Goal: Find specific page/section: Find specific page/section

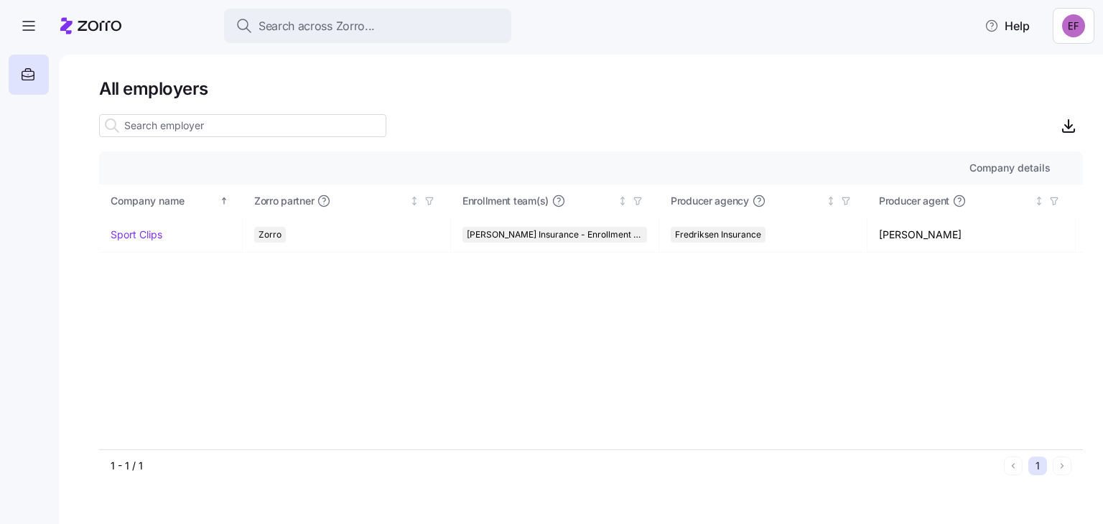
click at [1071, 32] on html "Search across Zorro... Help All employers Company details Benefit status Compan…" at bounding box center [551, 258] width 1103 height 516
click at [1047, 63] on div "My settings" at bounding box center [1034, 65] width 75 height 16
click at [1079, 27] on html "Search across Zorro... Help All employers Company details Benefit status Compan…" at bounding box center [551, 258] width 1103 height 516
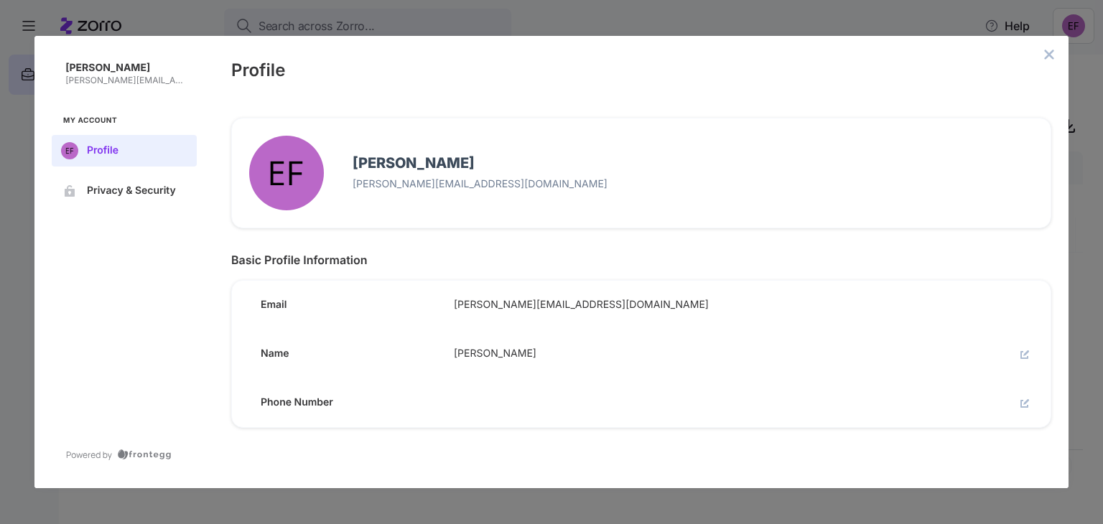
drag, startPoint x: 607, startPoint y: 303, endPoint x: 427, endPoint y: 302, distance: 179.5
click at [427, 302] on html "Search across Zorro... Help All employers Company details Benefit status Compan…" at bounding box center [551, 258] width 1103 height 516
drag, startPoint x: 577, startPoint y: 301, endPoint x: 433, endPoint y: 297, distance: 144.4
click at [433, 297] on div "Email [PERSON_NAME][EMAIL_ADDRESS][DOMAIN_NAME]" at bounding box center [635, 299] width 830 height 60
click at [424, 452] on div "[PERSON_NAME] [PERSON_NAME][EMAIL_ADDRESS][DOMAIN_NAME] Basic Profile Informati…" at bounding box center [641, 295] width 855 height 388
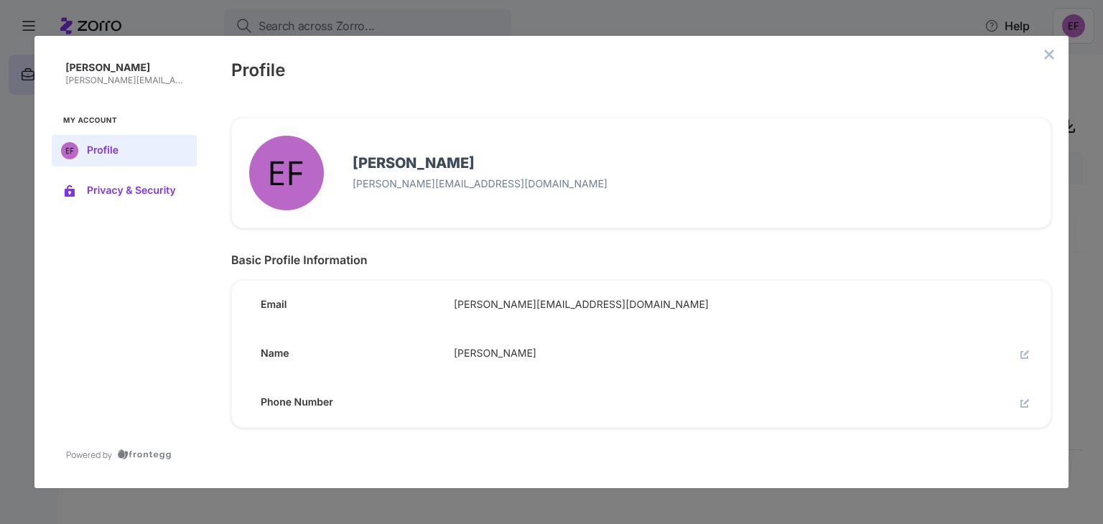
click at [124, 191] on span "Privacy & Security" at bounding box center [136, 190] width 98 height 11
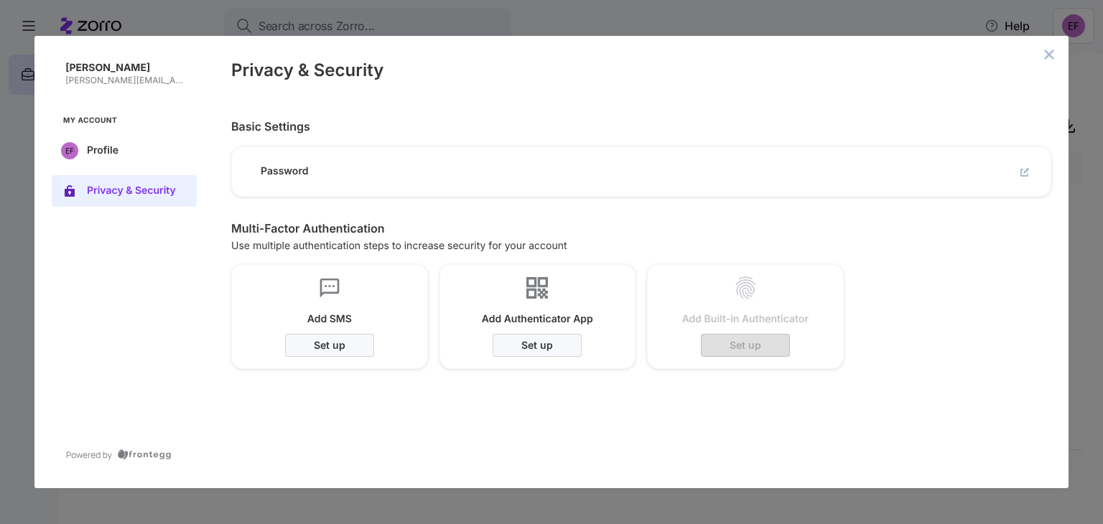
click at [1017, 175] on button "edit" at bounding box center [1024, 172] width 17 height 17
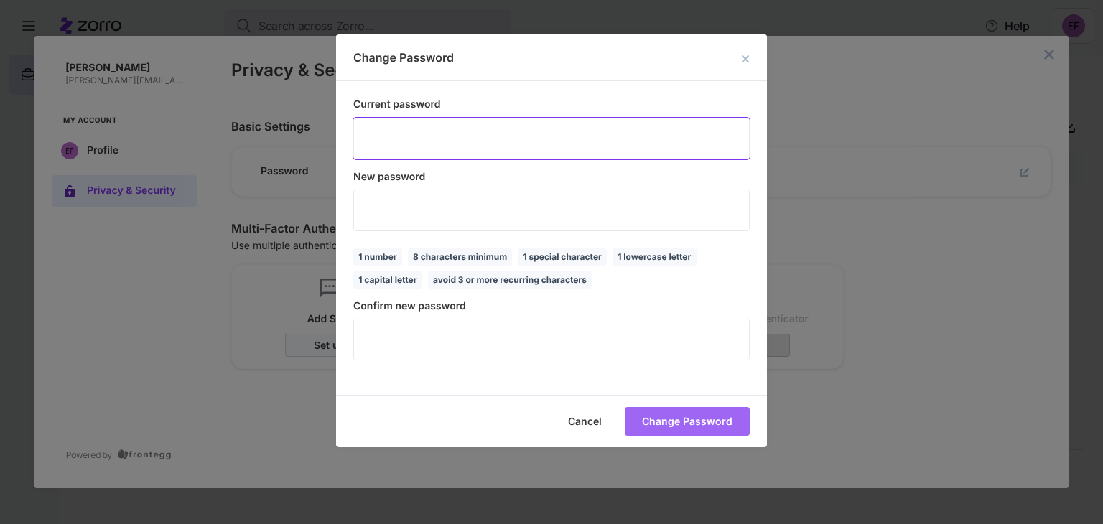
click at [451, 318] on div "Confirm new password ​" at bounding box center [551, 330] width 396 height 60
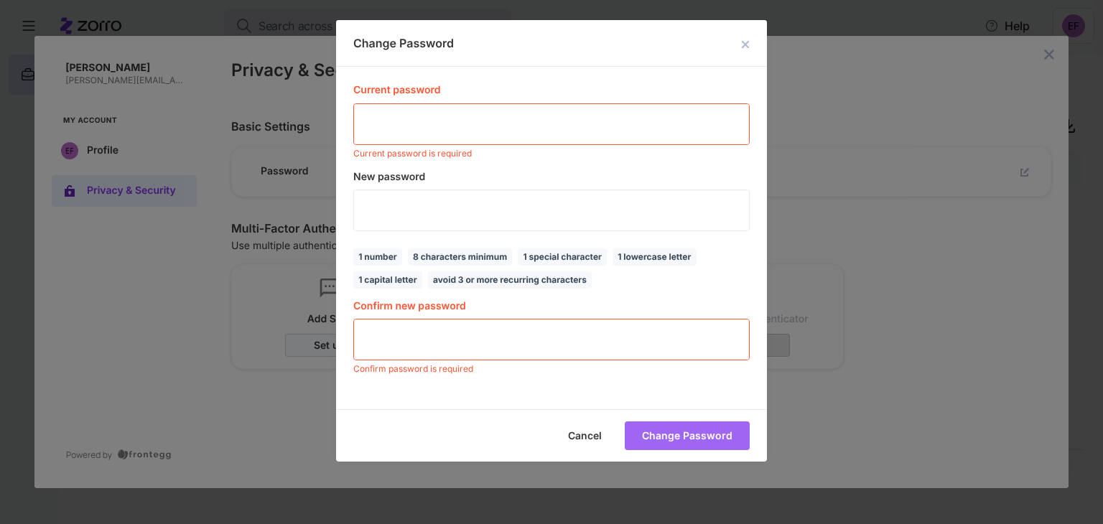
click at [744, 49] on icon "close dialog" at bounding box center [745, 44] width 9 height 9
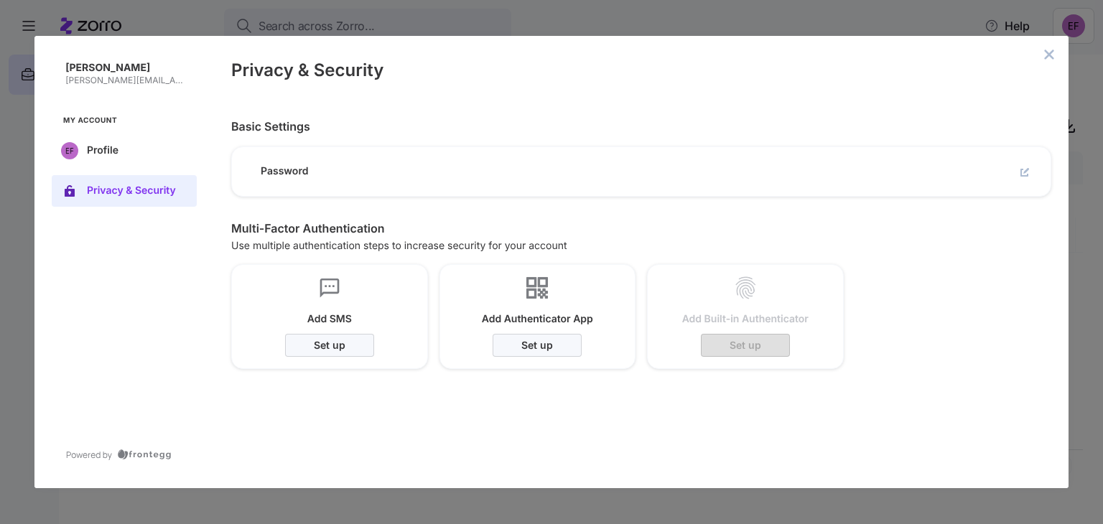
click at [1055, 61] on button "close admin-box" at bounding box center [1049, 55] width 20 height 20
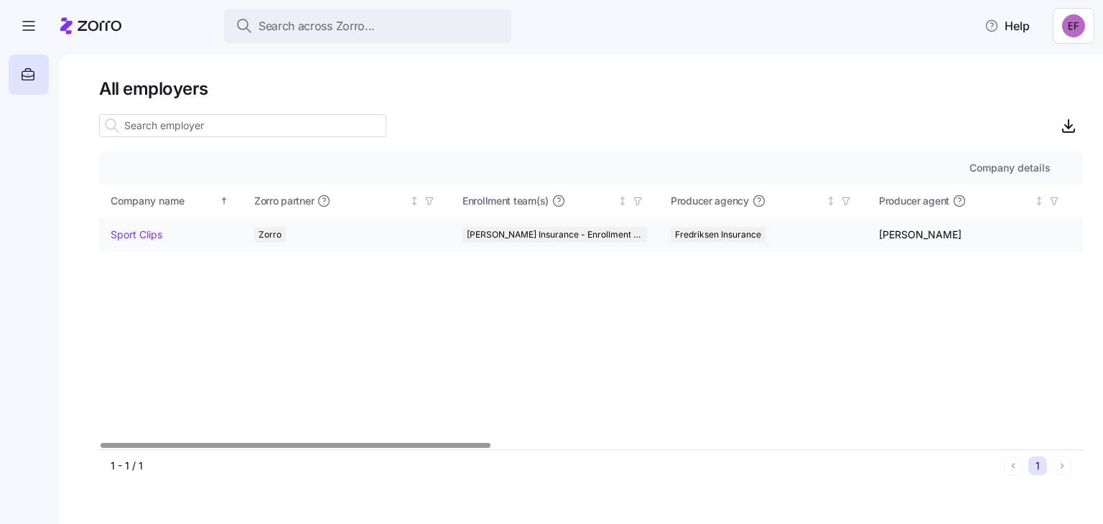
click at [141, 246] on td "Sport Clips" at bounding box center [171, 235] width 144 height 35
click at [142, 236] on link "Sport Clips" at bounding box center [137, 235] width 52 height 14
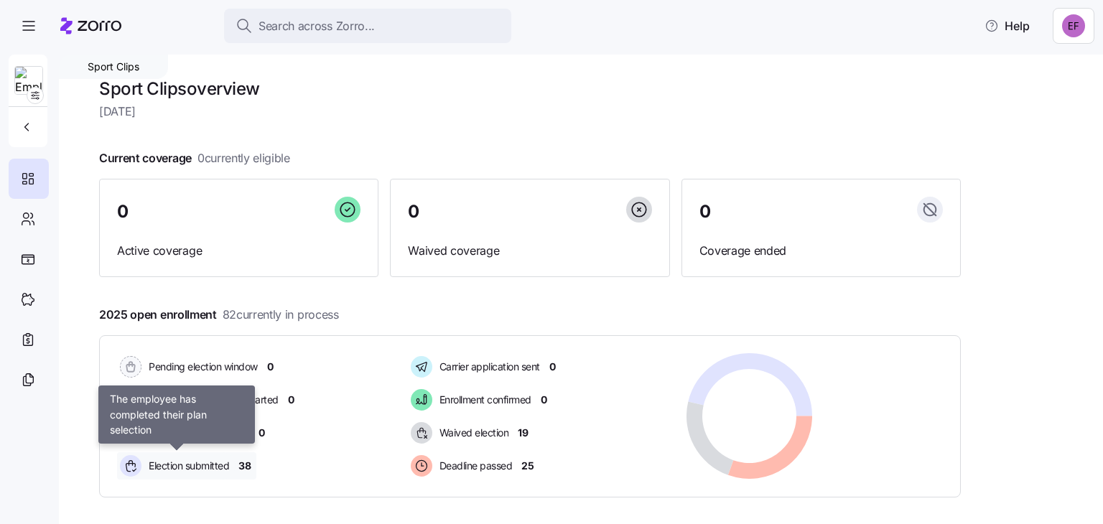
click at [167, 460] on span "Election submitted" at bounding box center [186, 466] width 85 height 14
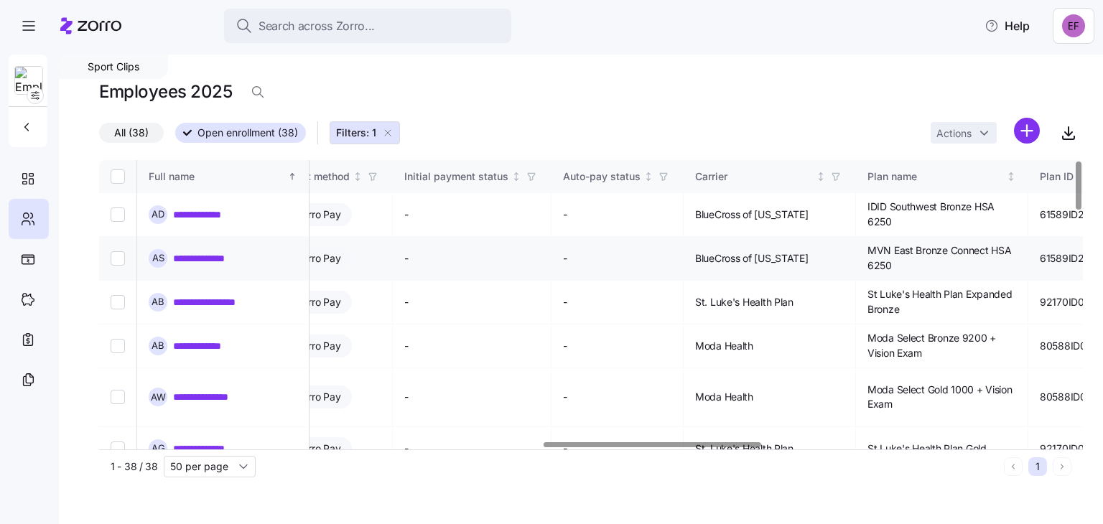
scroll to position [0, 2117]
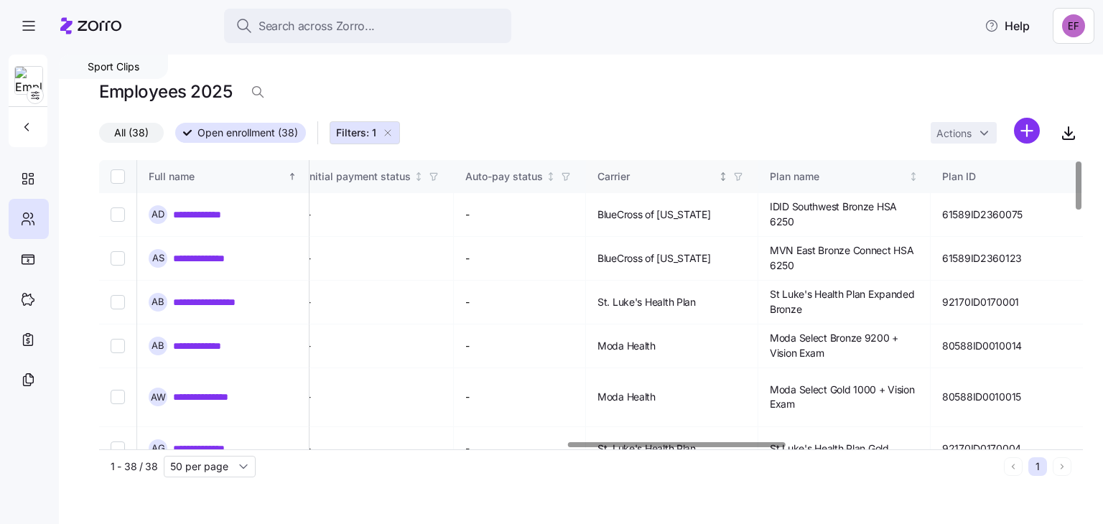
click at [693, 177] on div "Carrier" at bounding box center [656, 177] width 118 height 16
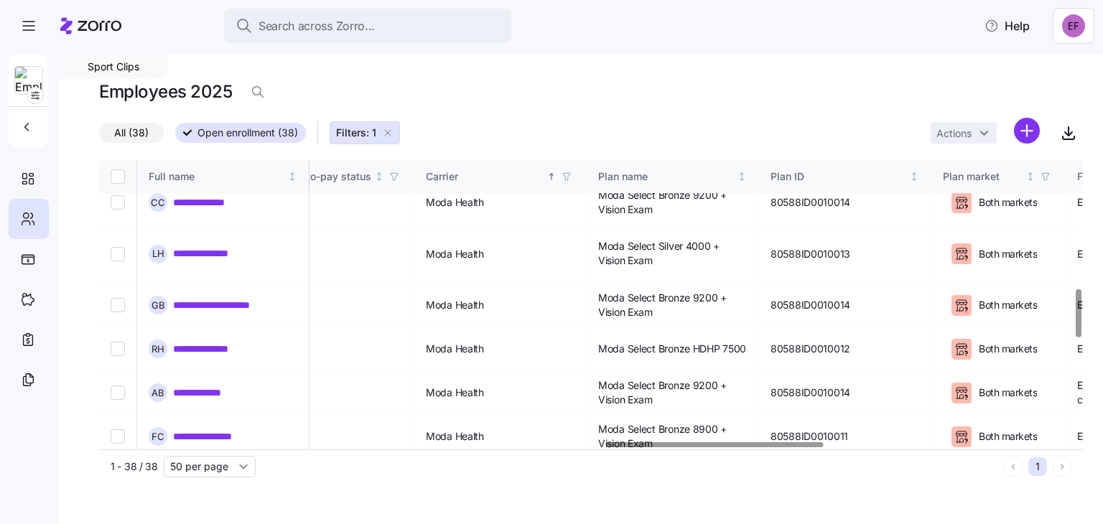
scroll to position [773, 2289]
